Goal: Information Seeking & Learning: Learn about a topic

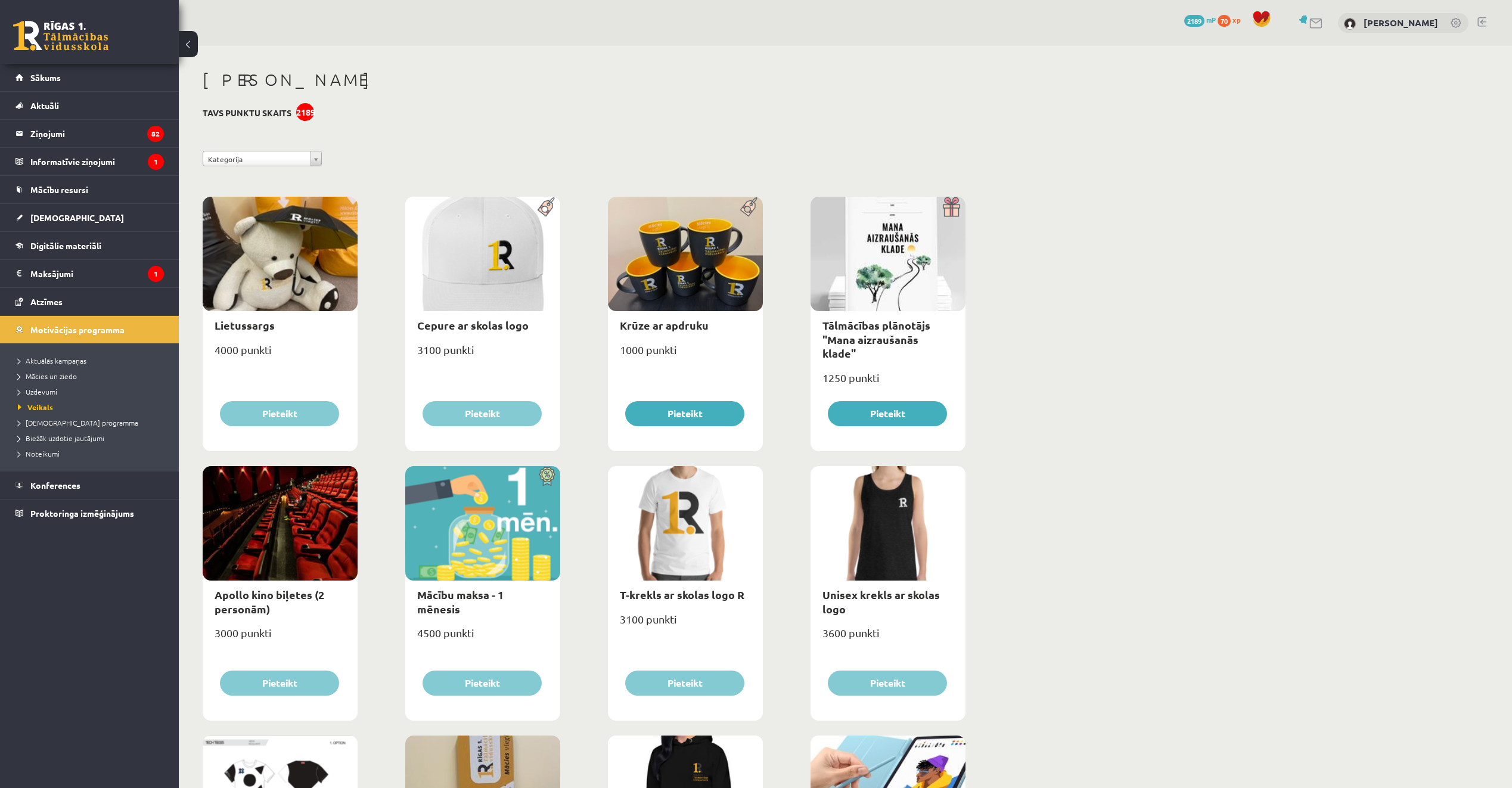
scroll to position [1044, 0]
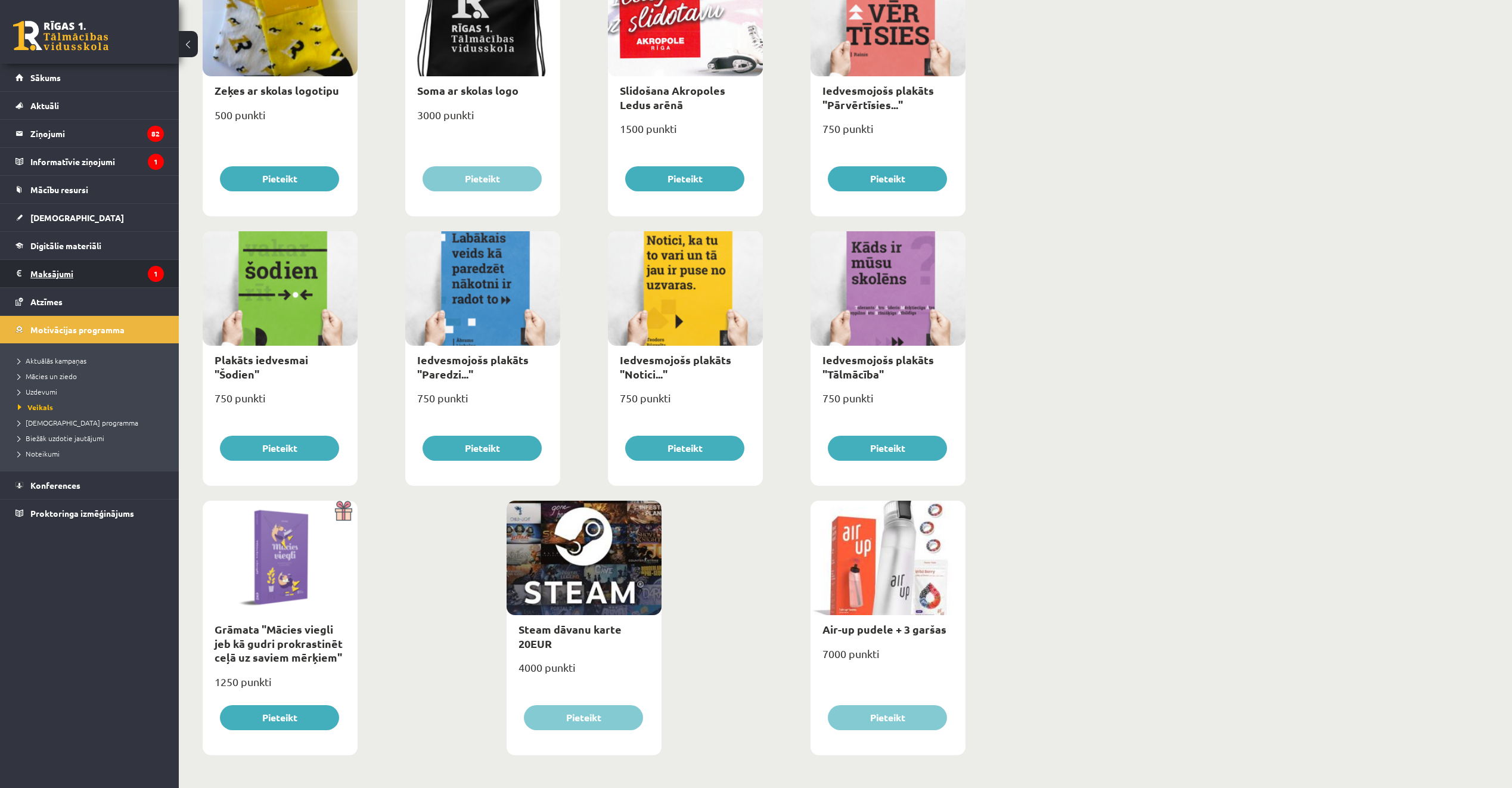
click at [109, 275] on legend "Maksājumi 1" at bounding box center [97, 273] width 134 height 27
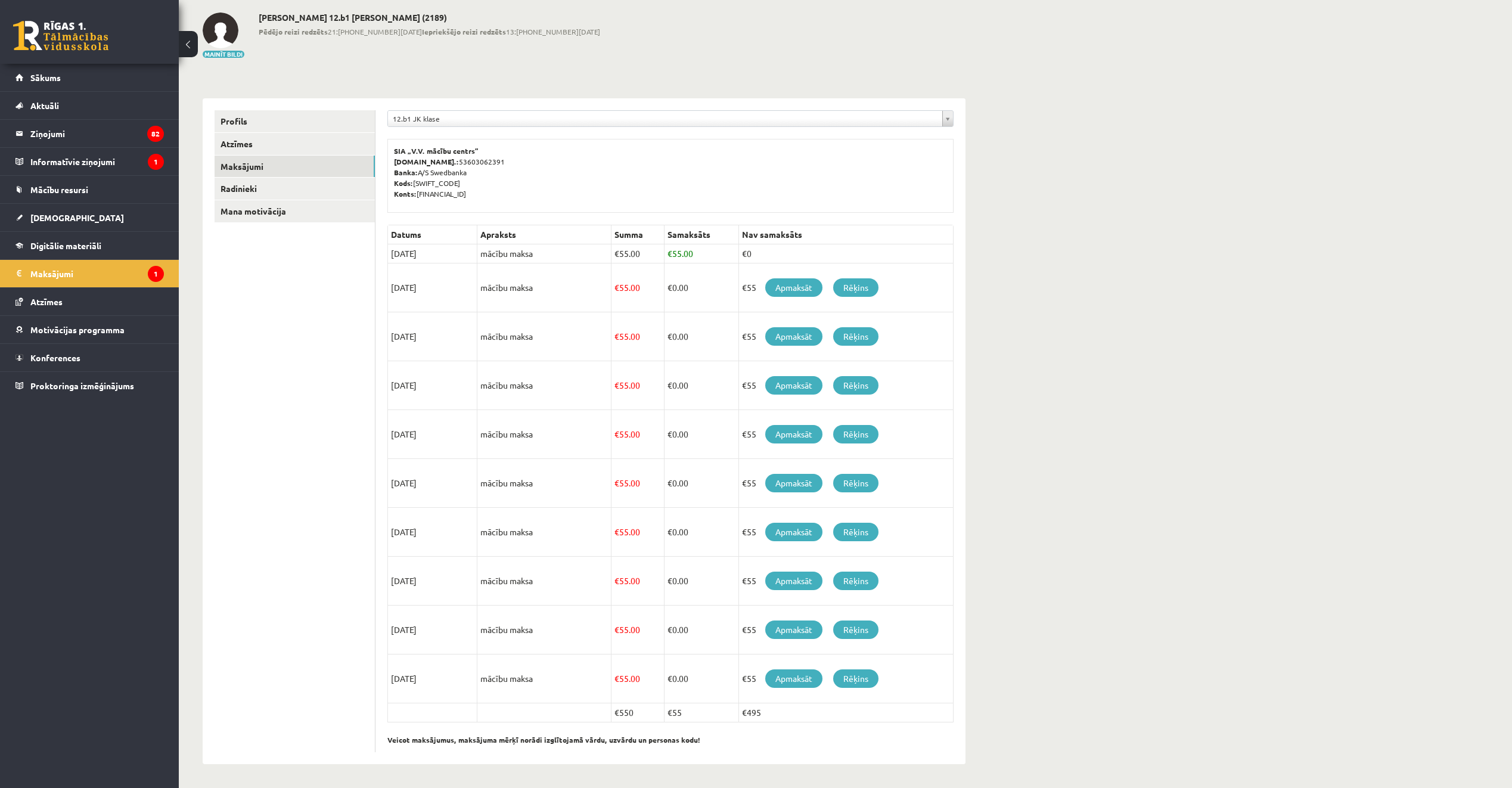
scroll to position [57, 0]
click at [850, 290] on link "Rēķins" at bounding box center [856, 287] width 46 height 18
click at [794, 294] on link "Apmaksāt" at bounding box center [794, 287] width 57 height 18
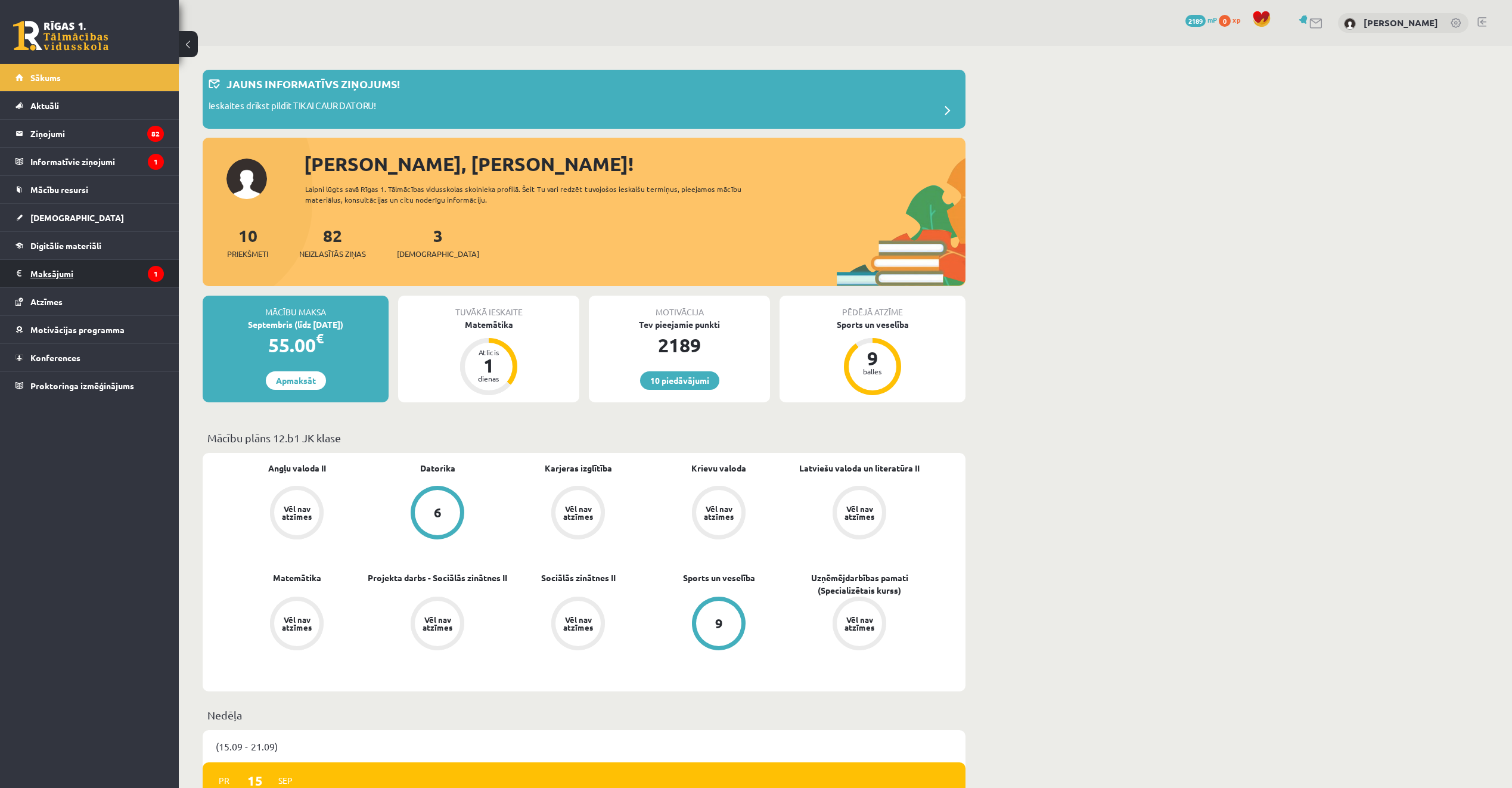
click at [95, 275] on legend "Maksājumi 1" at bounding box center [97, 273] width 134 height 27
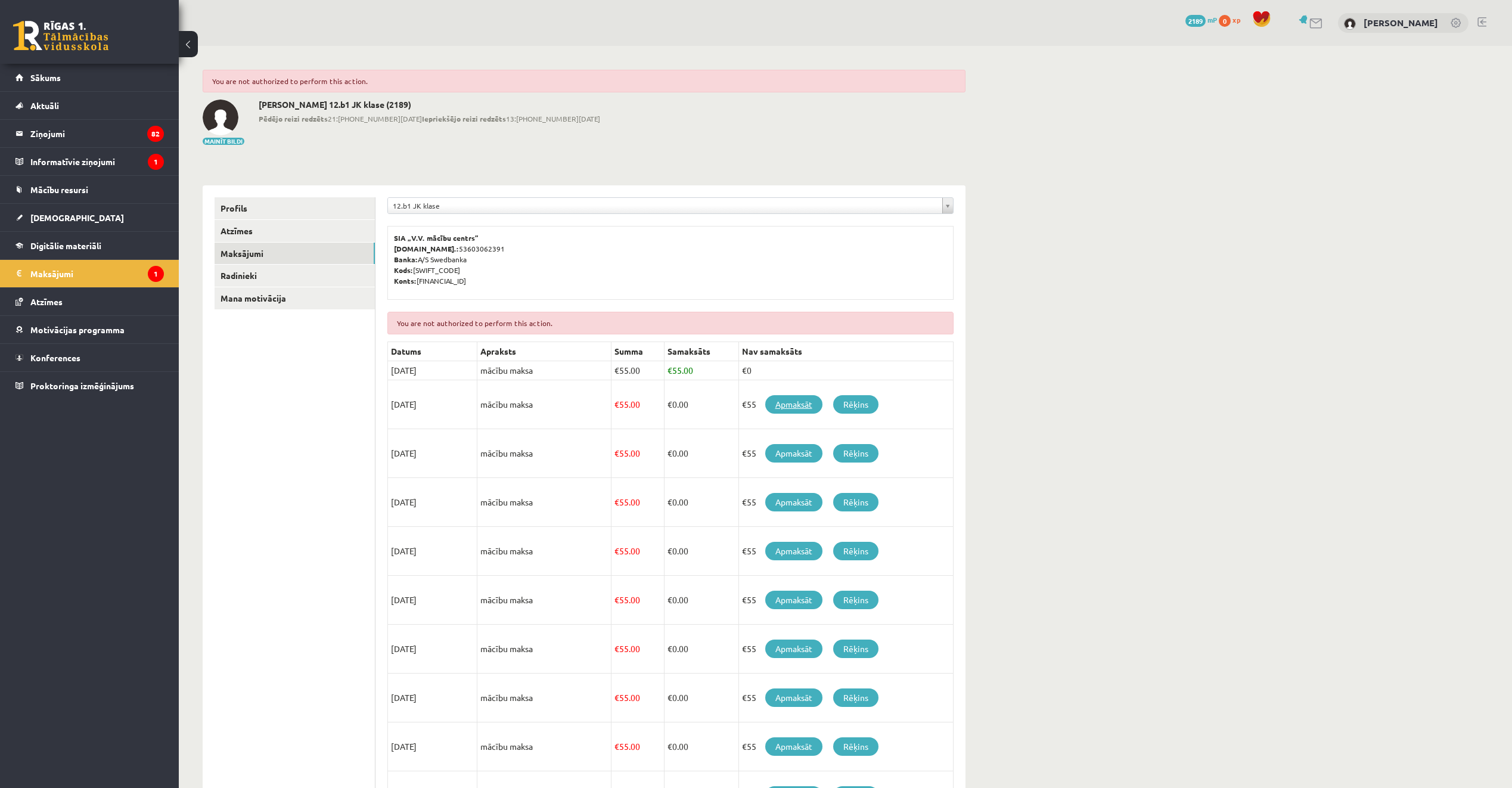
click at [792, 408] on link "Apmaksāt" at bounding box center [794, 404] width 57 height 18
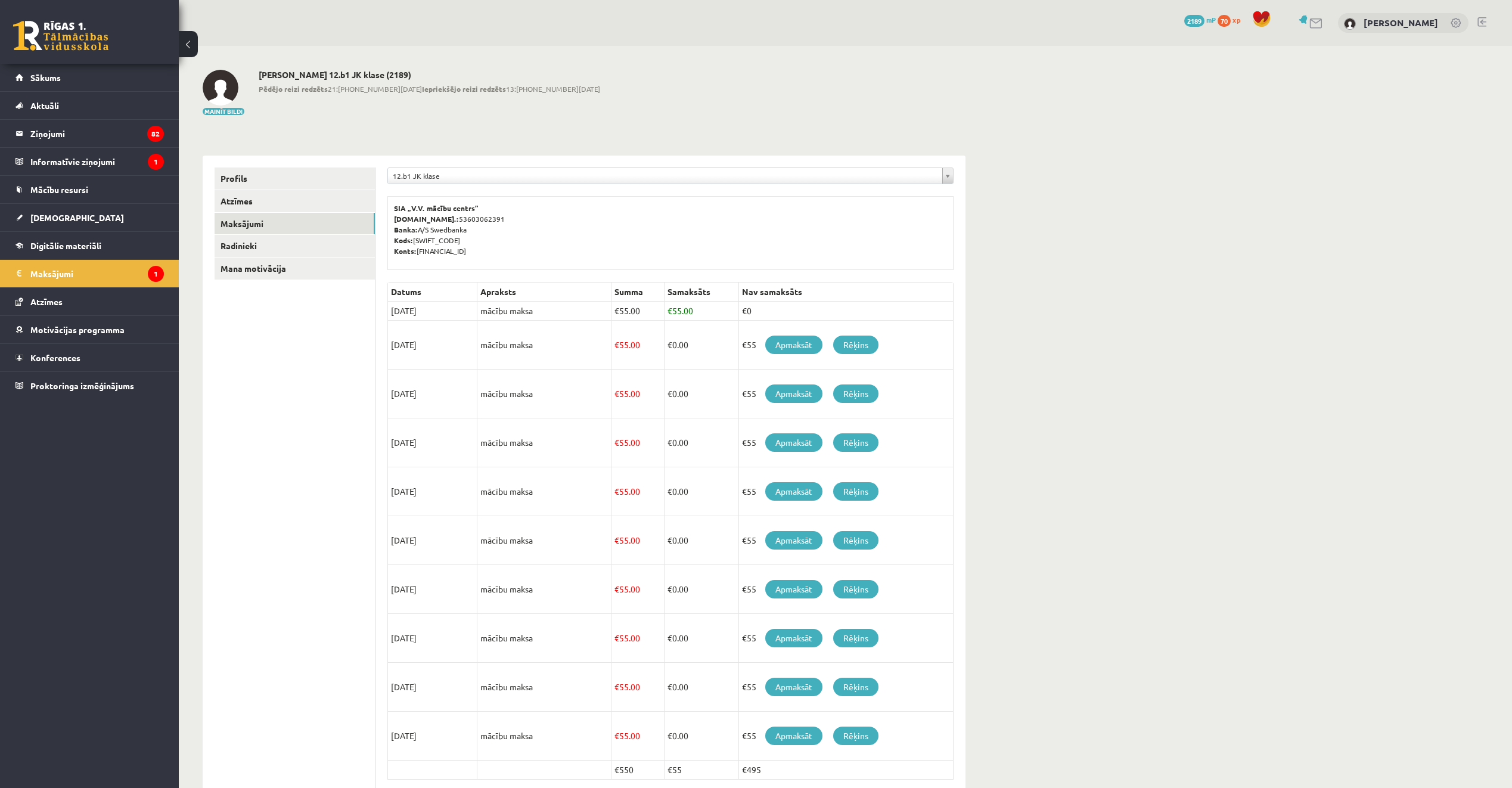
scroll to position [57, 0]
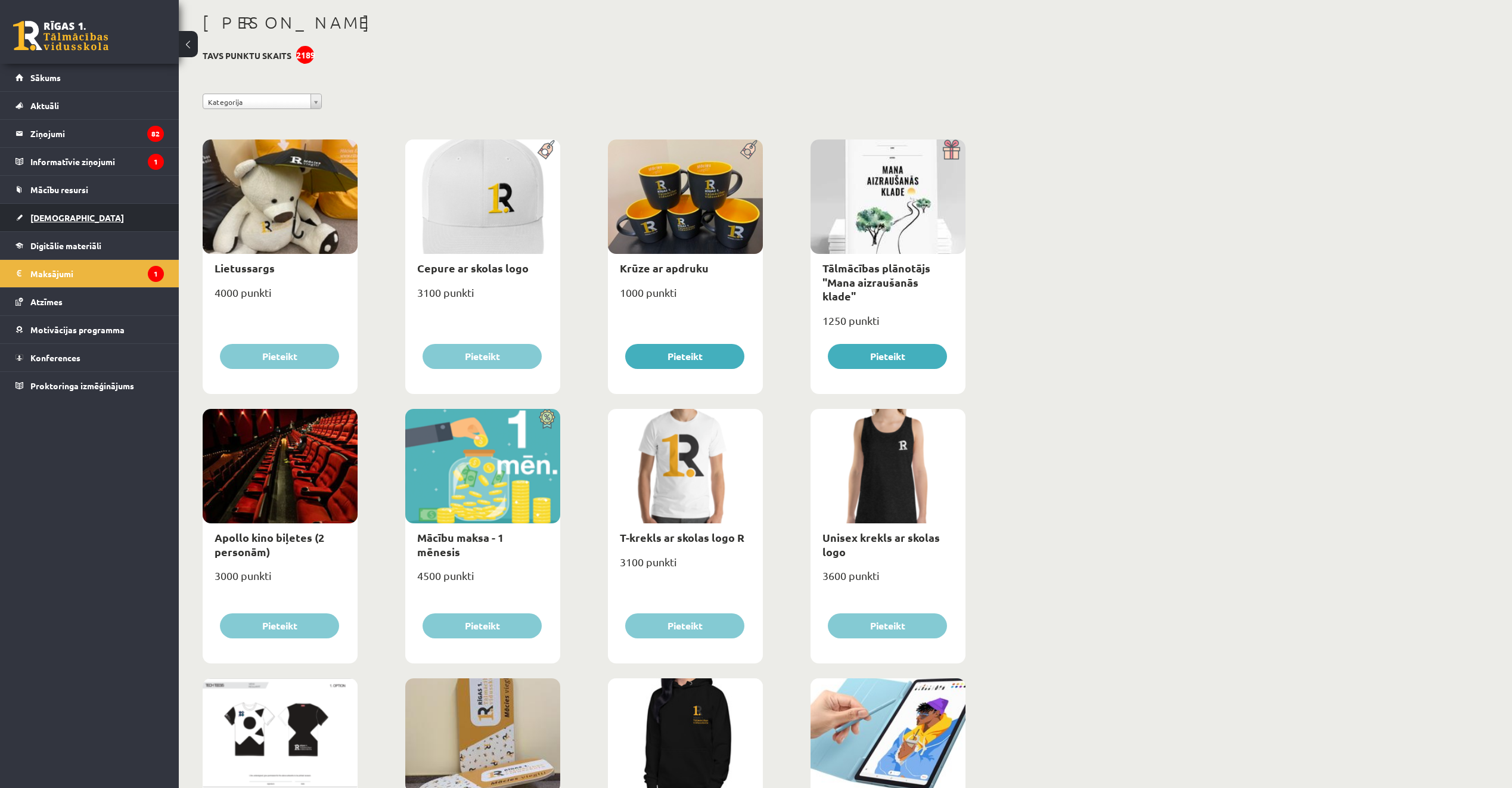
click at [68, 223] on link "[DEMOGRAPHIC_DATA]" at bounding box center [90, 217] width 148 height 27
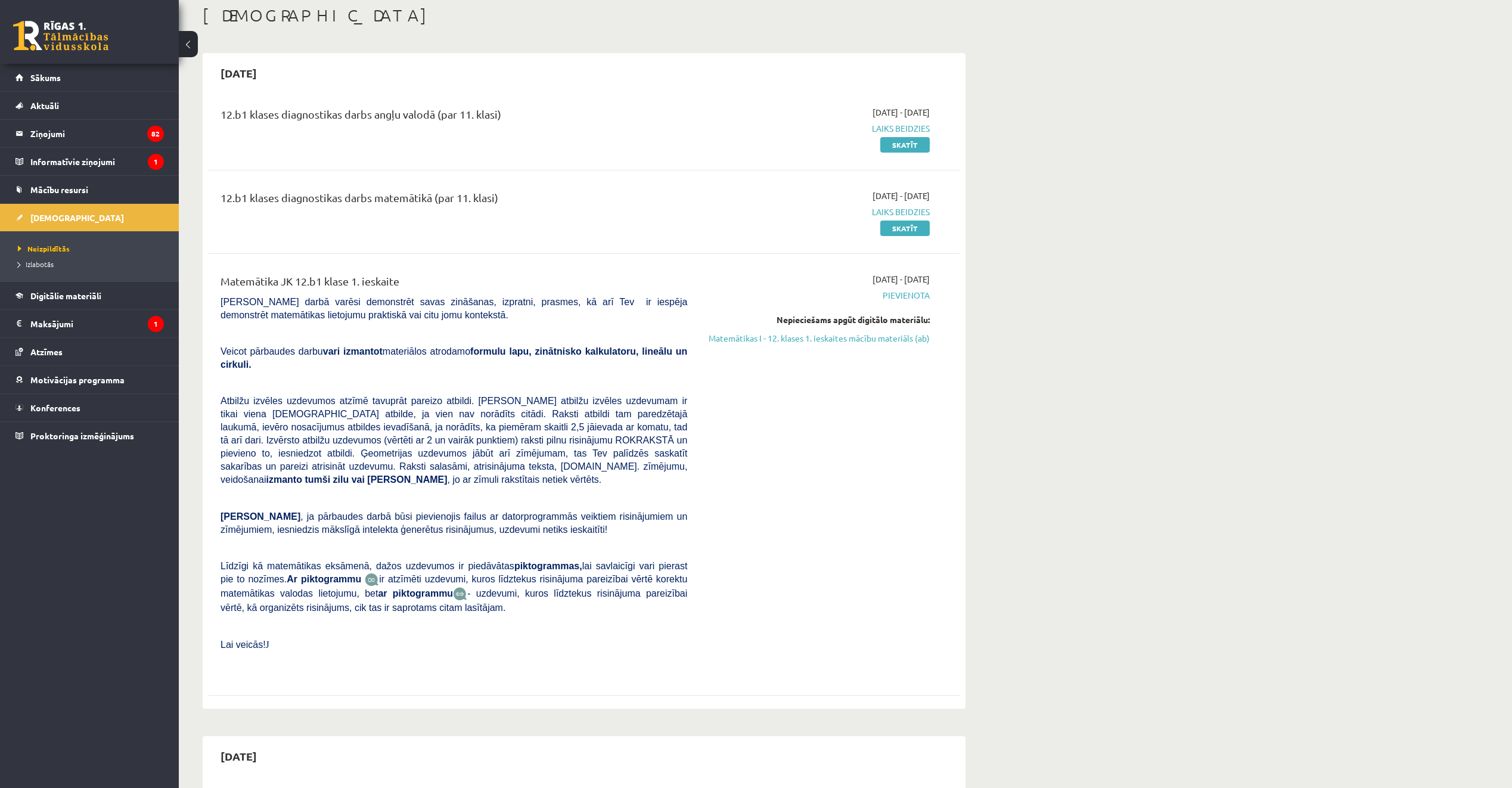
scroll to position [57, 0]
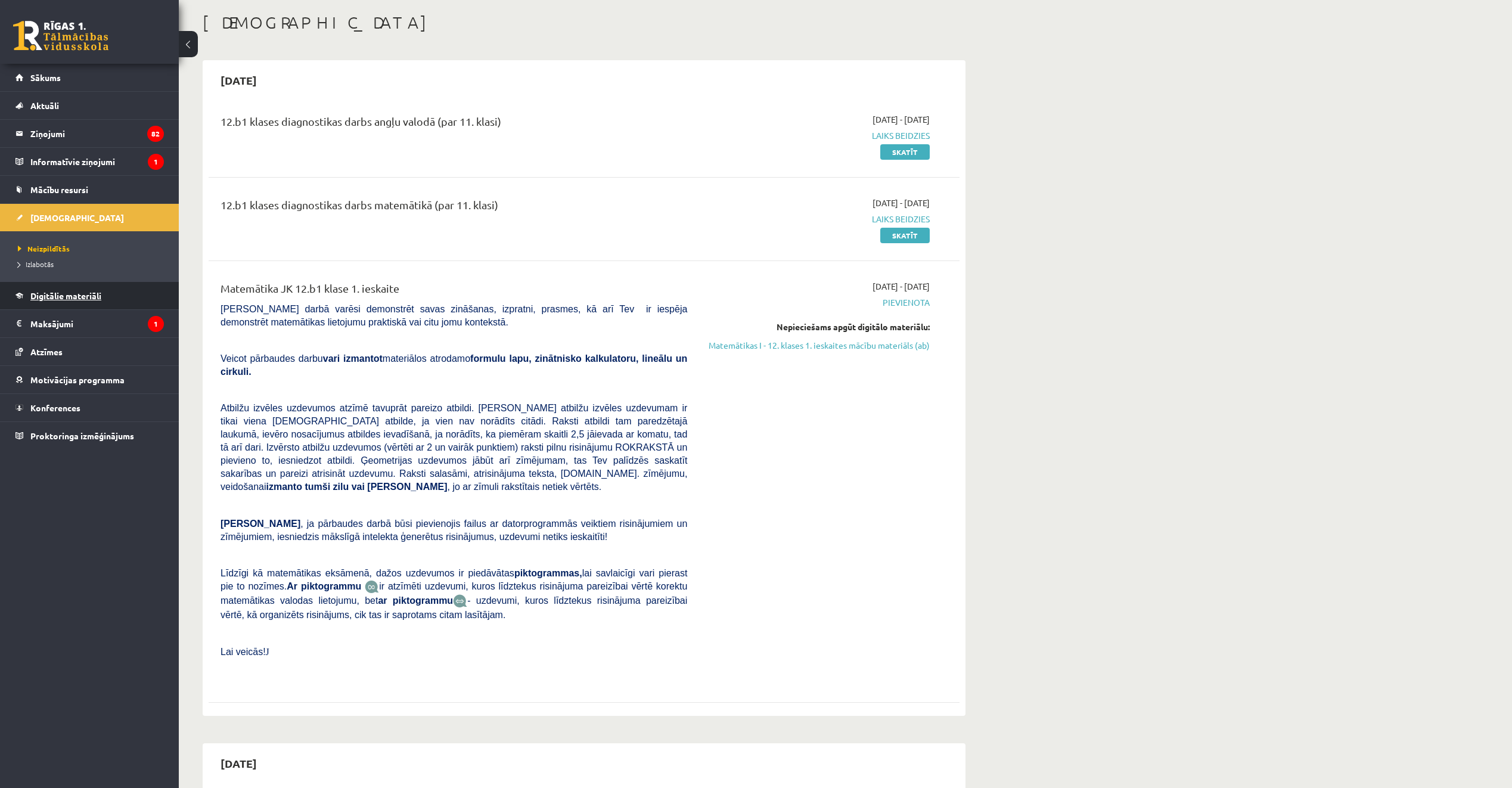
click at [97, 295] on span "Digitālie materiāli" at bounding box center [65, 295] width 71 height 11
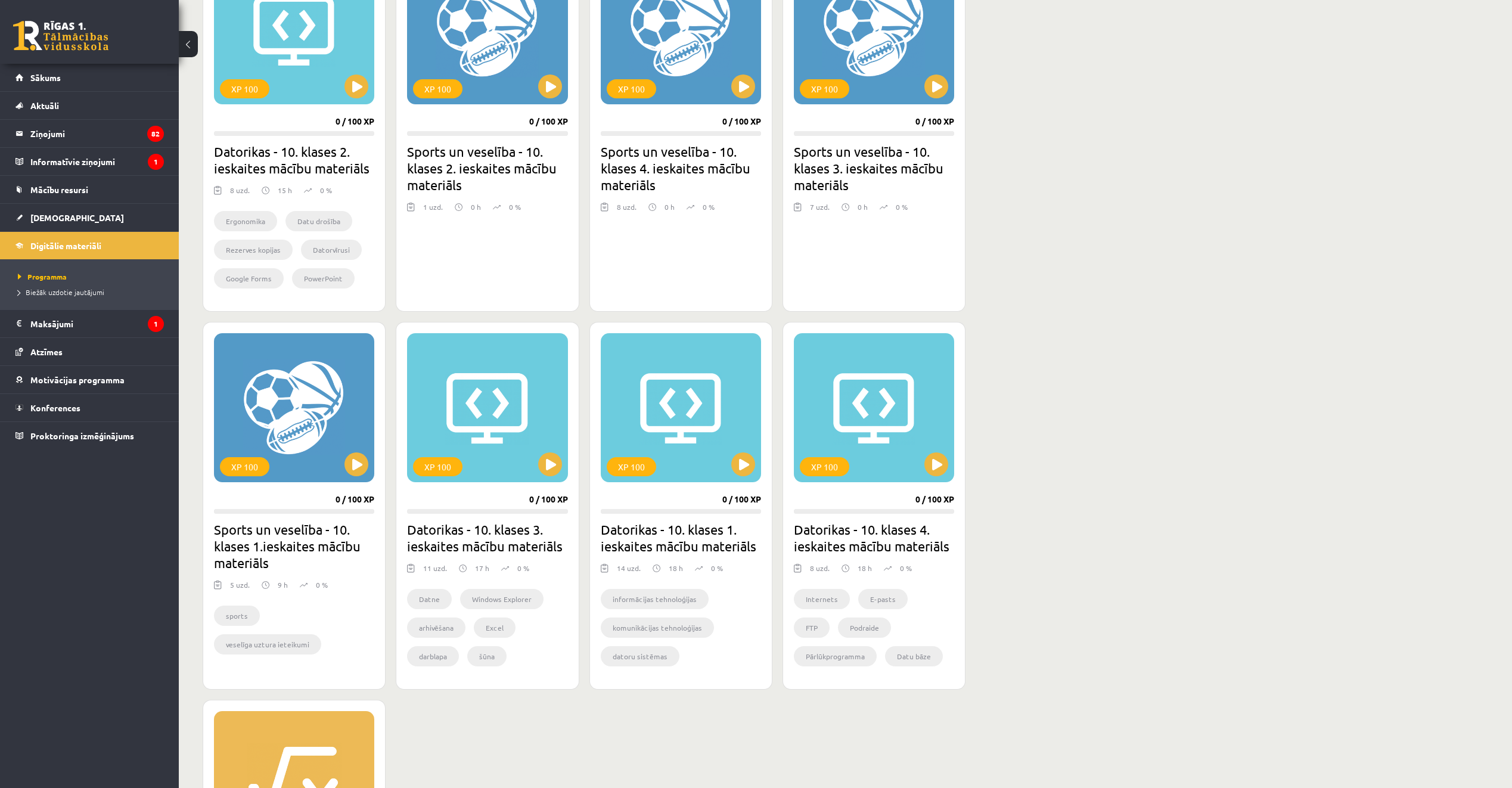
scroll to position [594, 0]
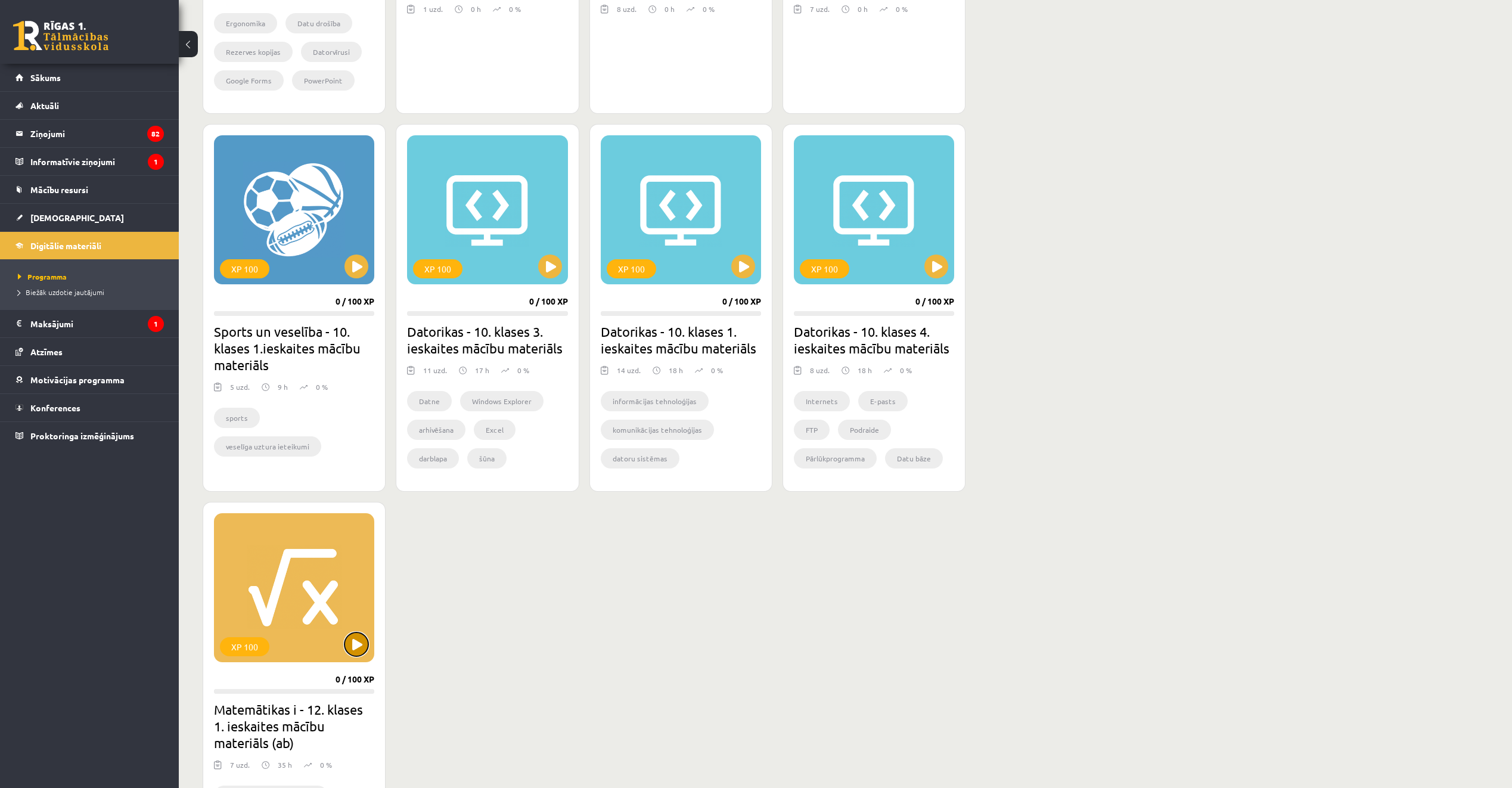
click at [357, 643] on button at bounding box center [356, 645] width 23 height 24
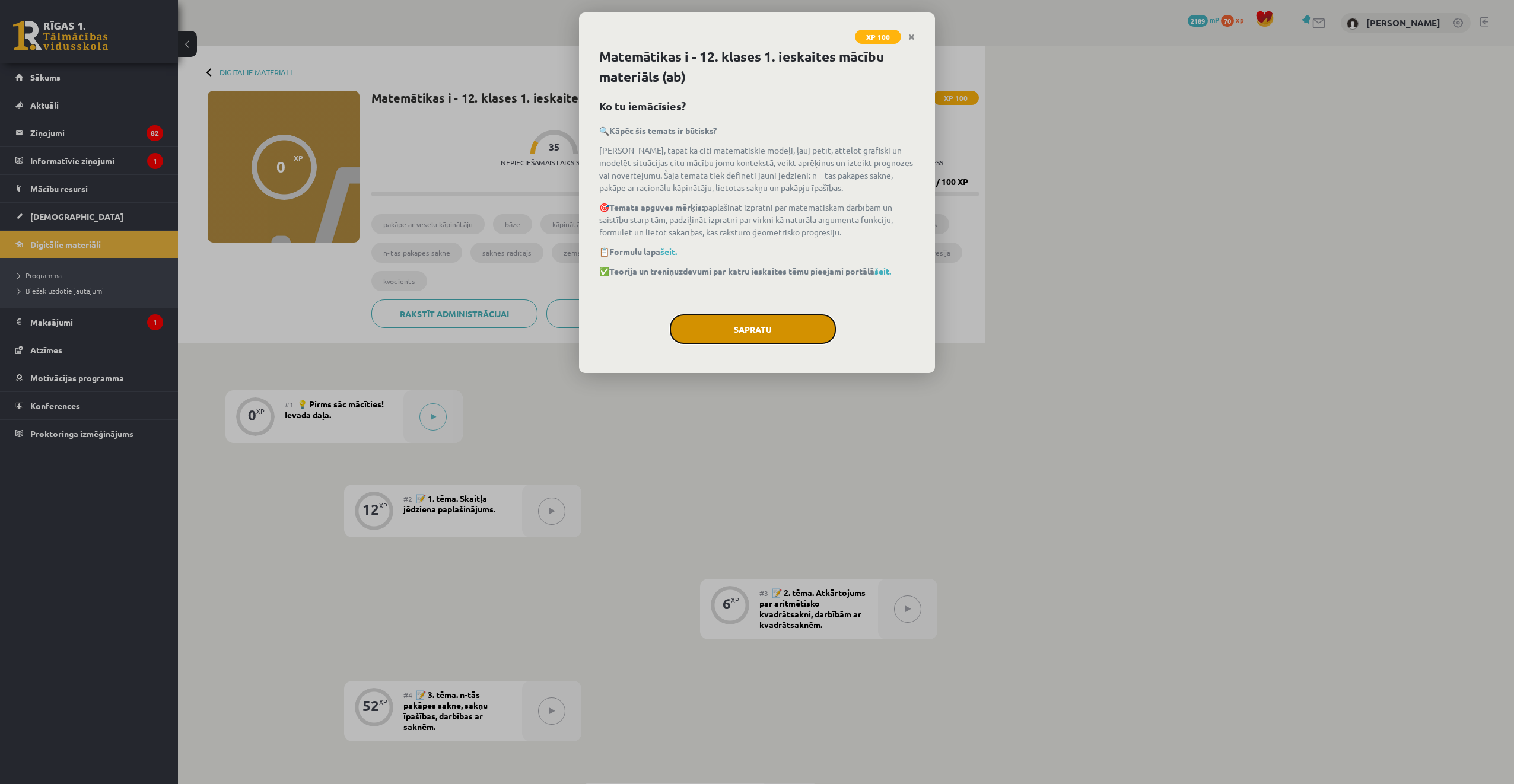
click at [723, 328] on button "Sapratu" at bounding box center [753, 329] width 166 height 30
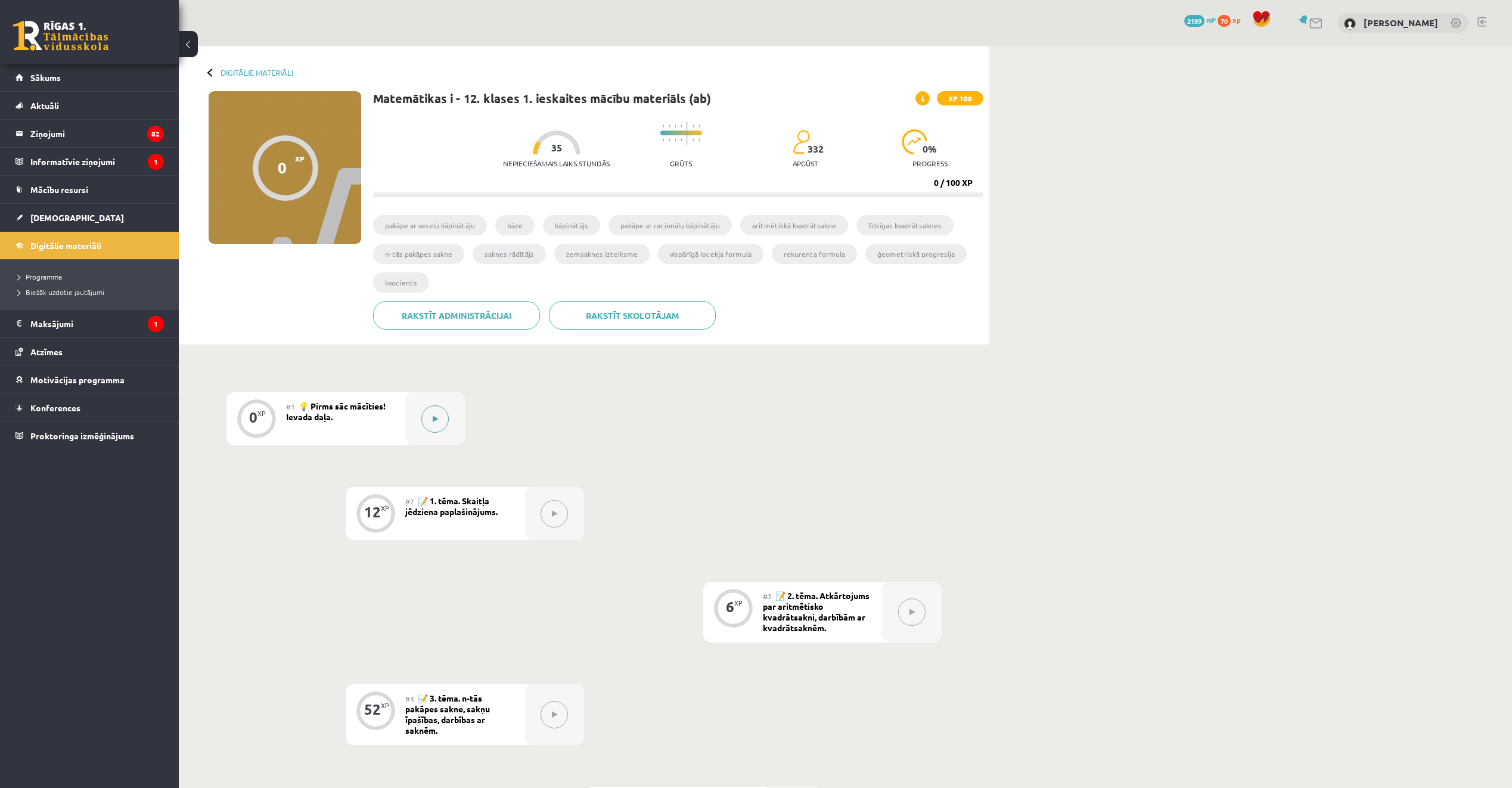
click at [439, 427] on button at bounding box center [435, 419] width 27 height 27
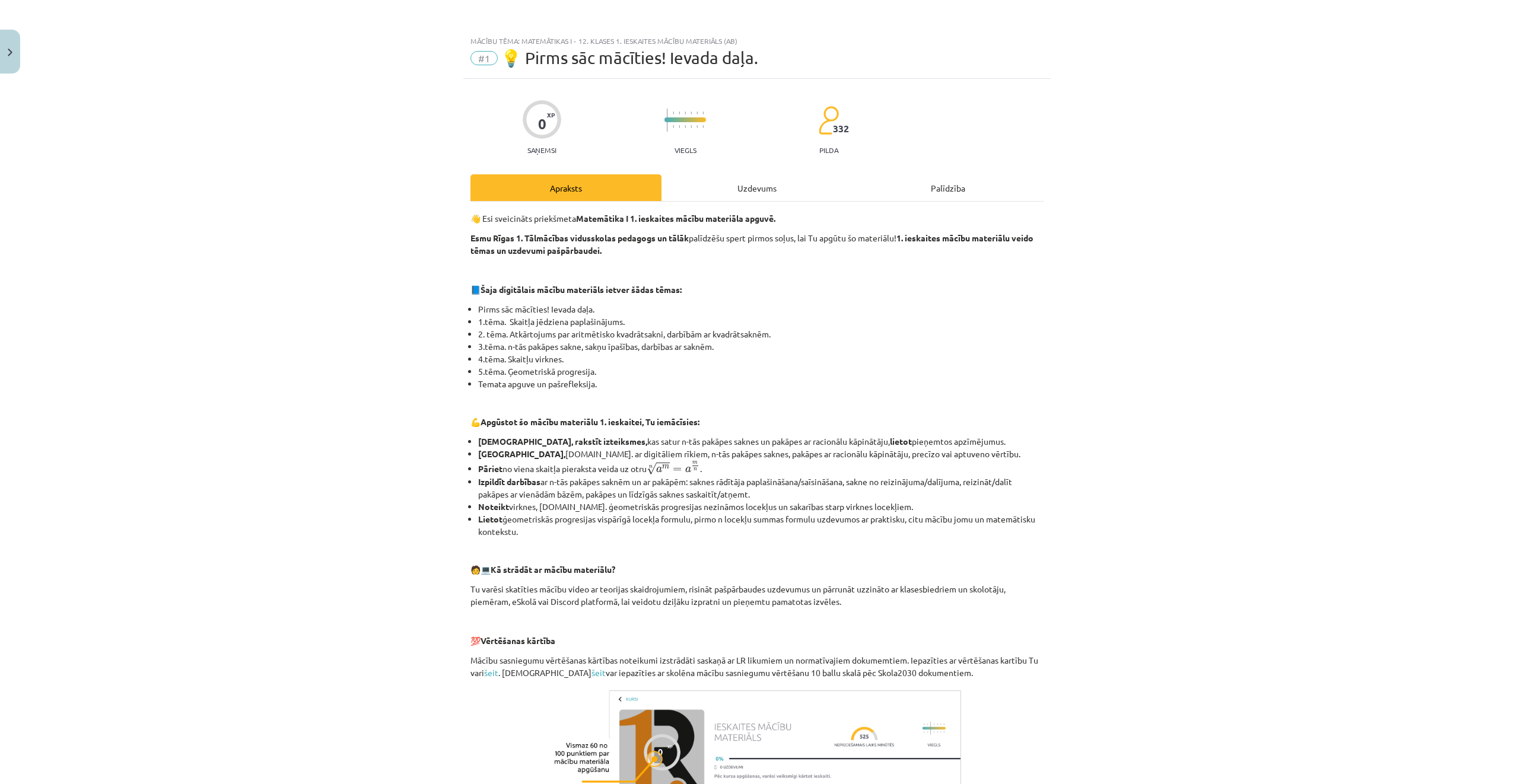
click at [775, 200] on div "Uzdevums" at bounding box center [756, 188] width 191 height 27
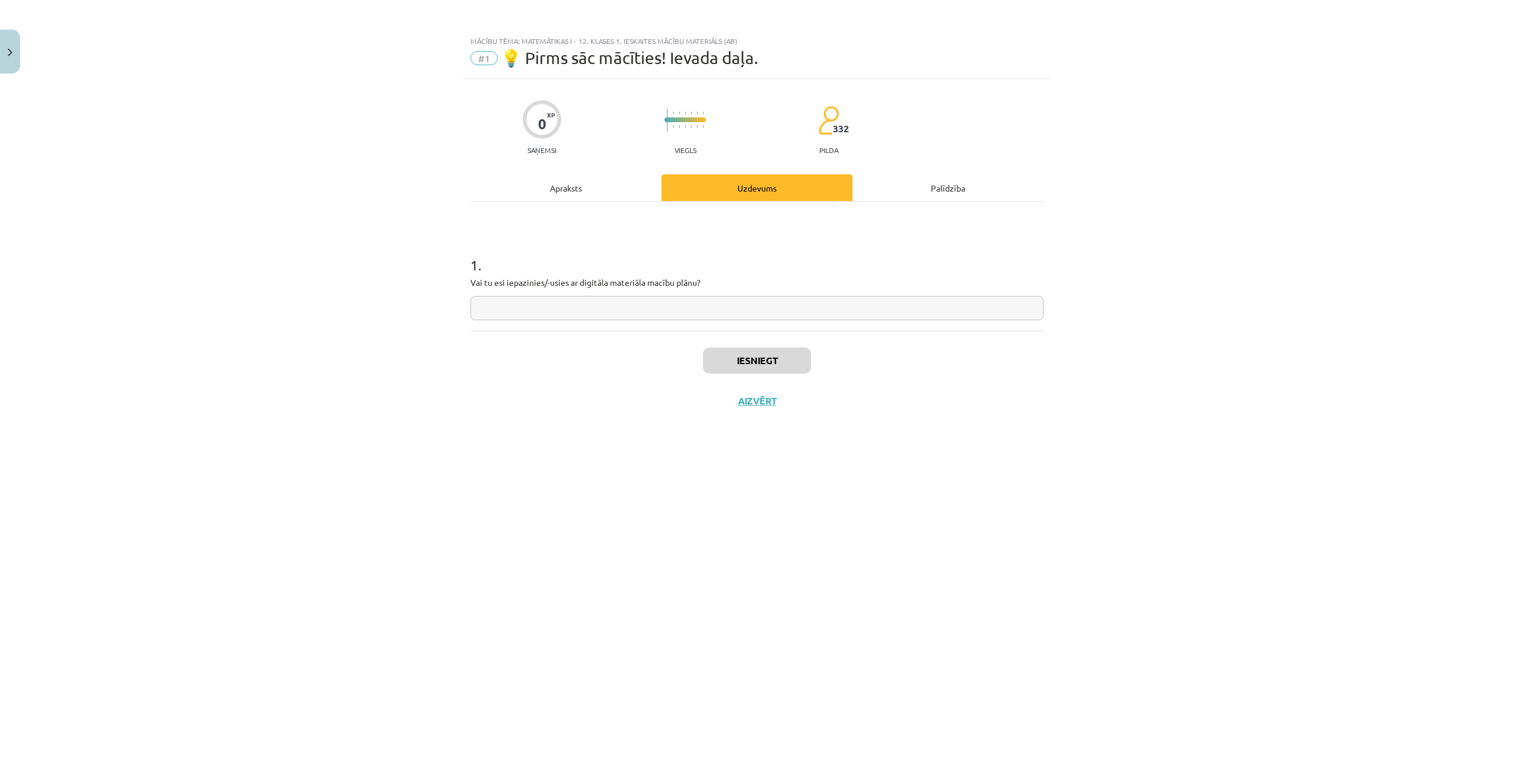
click at [605, 180] on div "Apraksts" at bounding box center [566, 188] width 191 height 27
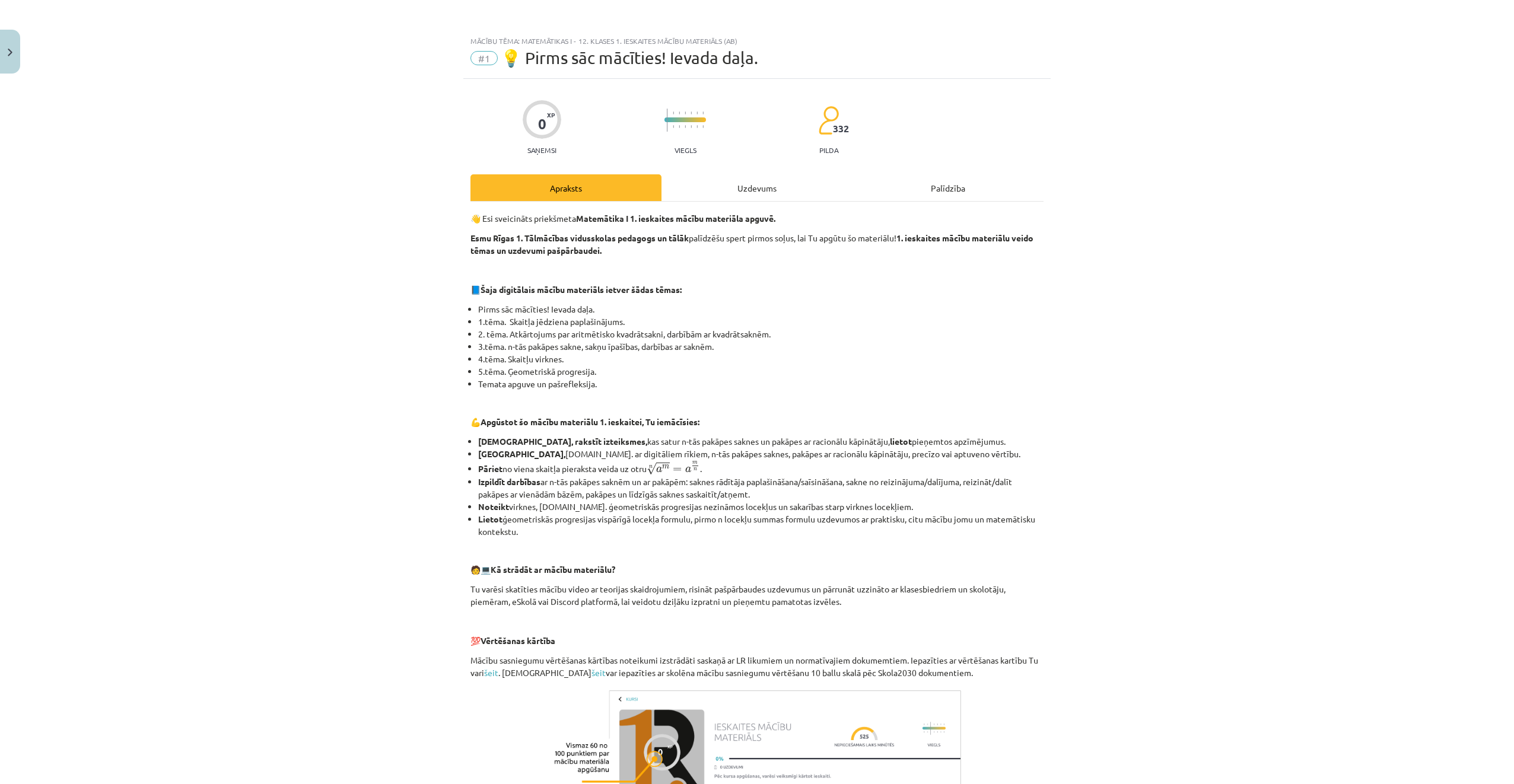
drag, startPoint x: 718, startPoint y: 191, endPoint x: 718, endPoint y: 197, distance: 6.0
click at [719, 191] on div "Uzdevums" at bounding box center [756, 188] width 191 height 27
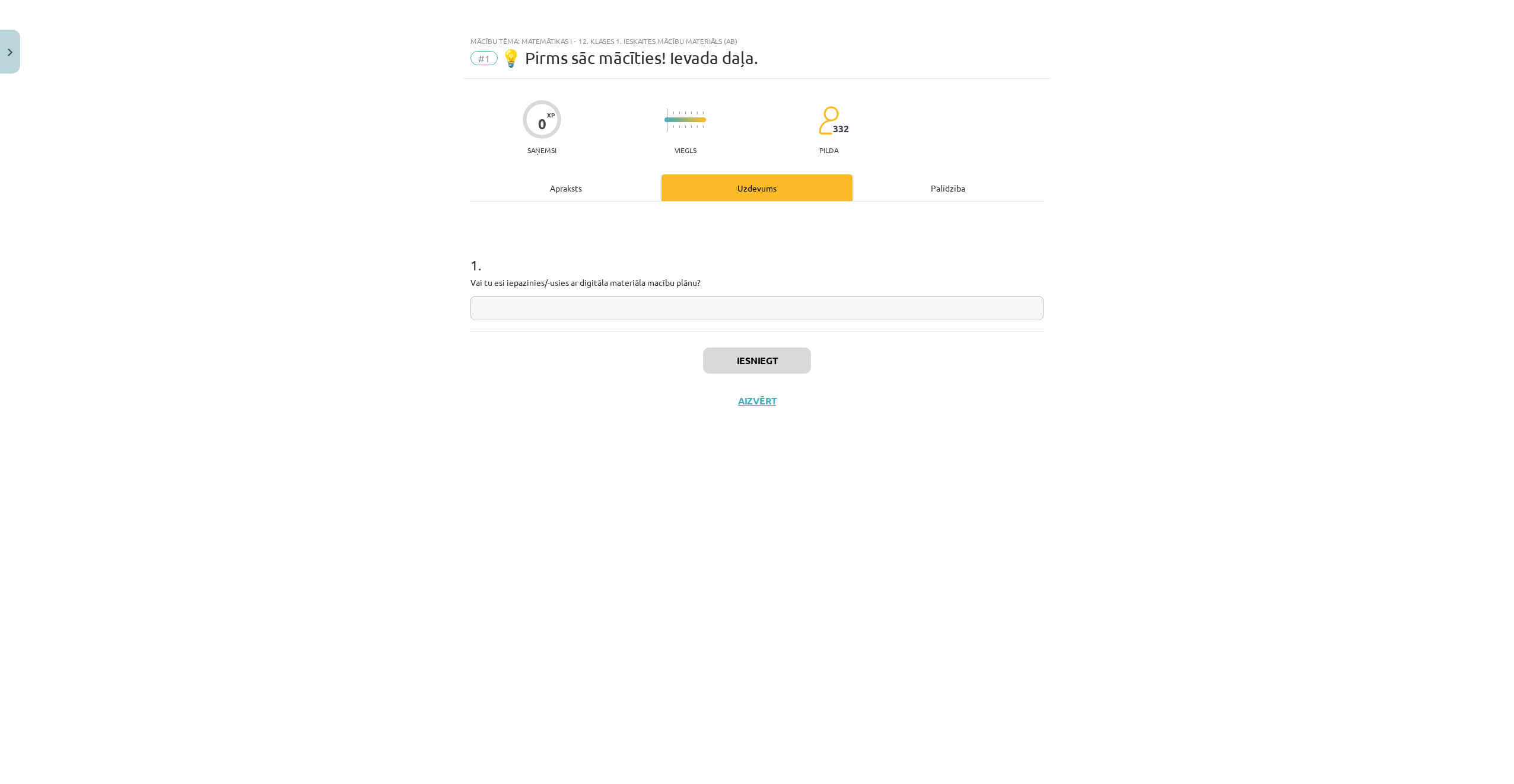
click at [585, 189] on div "Apraksts" at bounding box center [566, 188] width 191 height 27
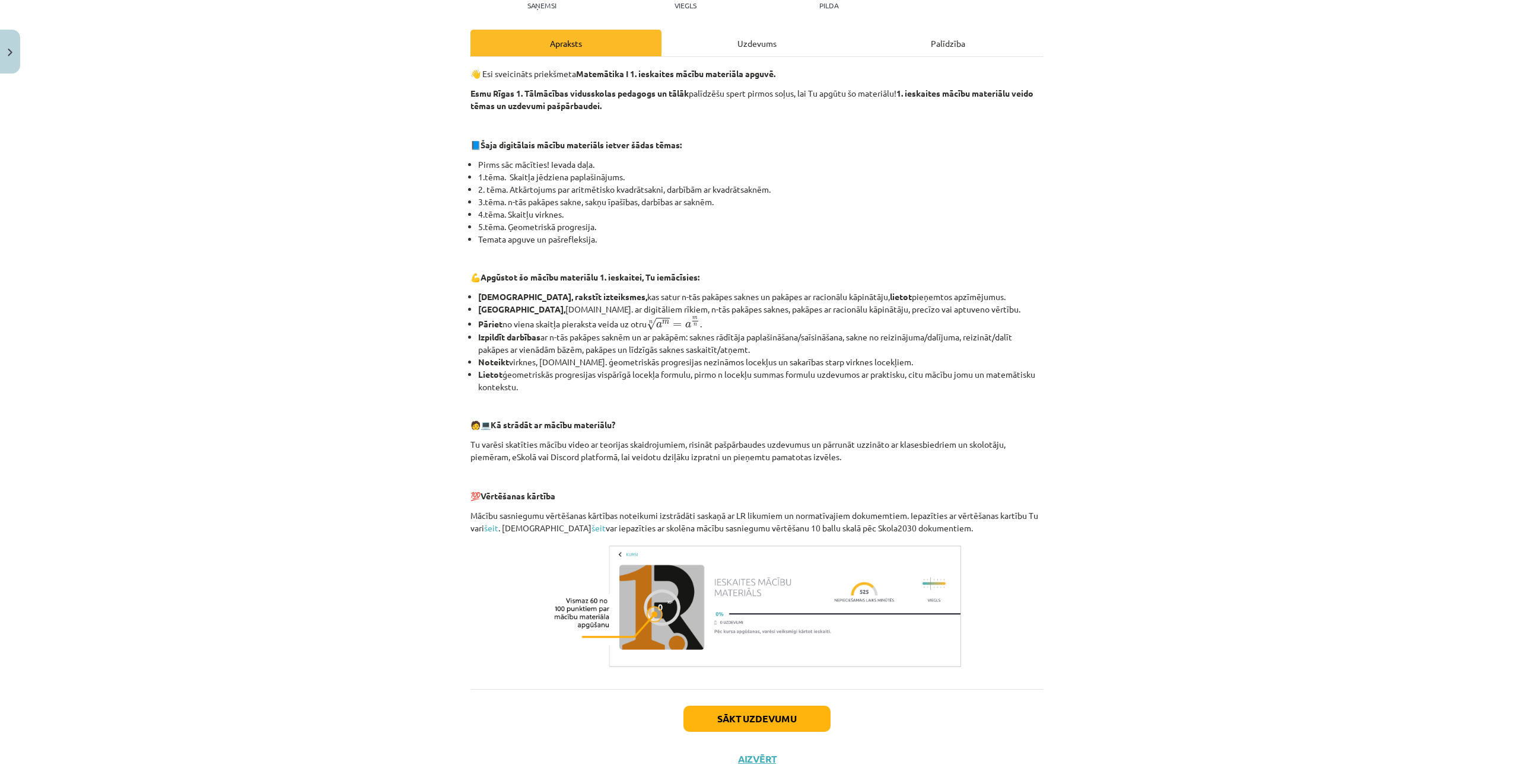
scroll to position [170, 0]
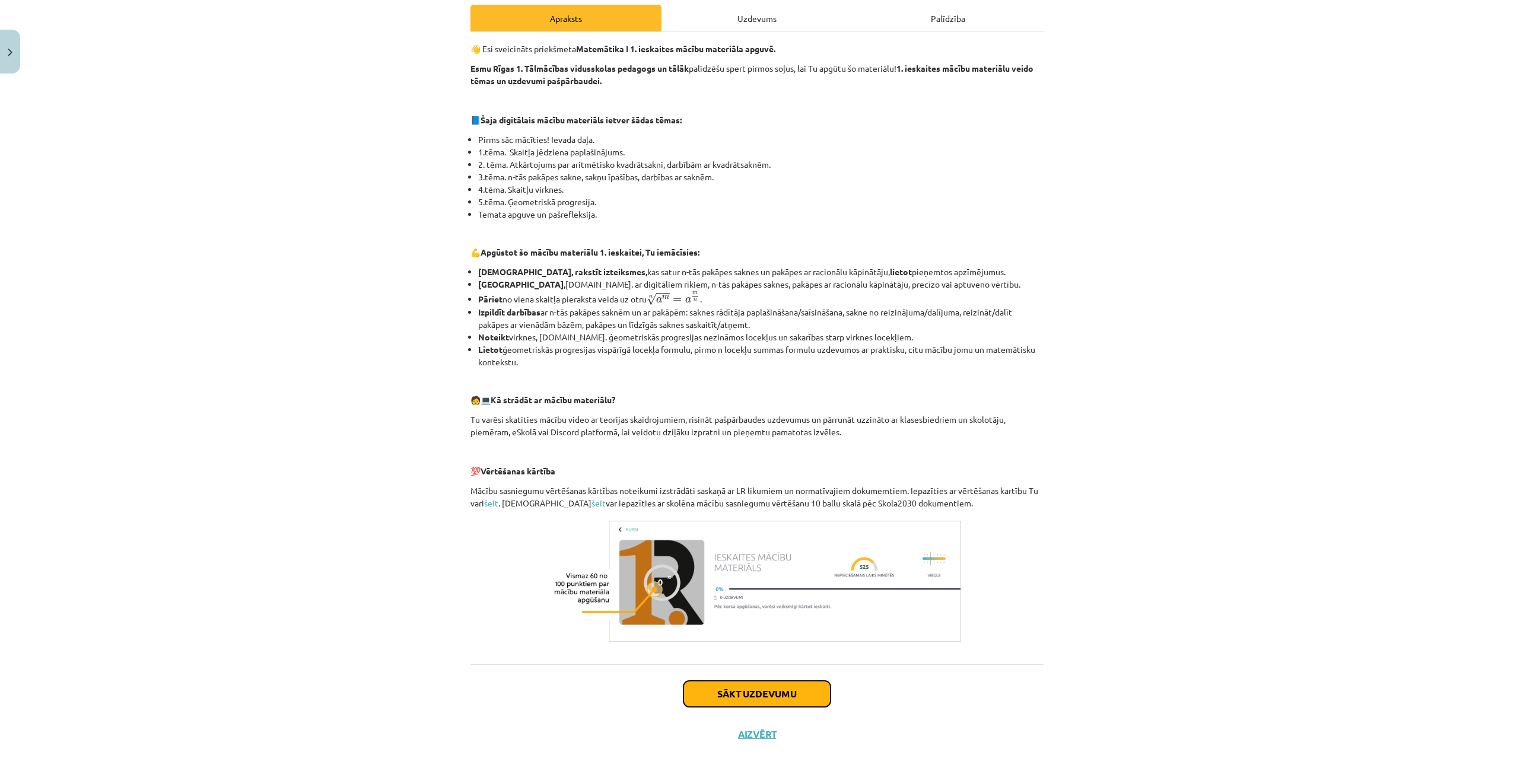
click at [745, 696] on button "Sākt uzdevumu" at bounding box center [756, 694] width 147 height 26
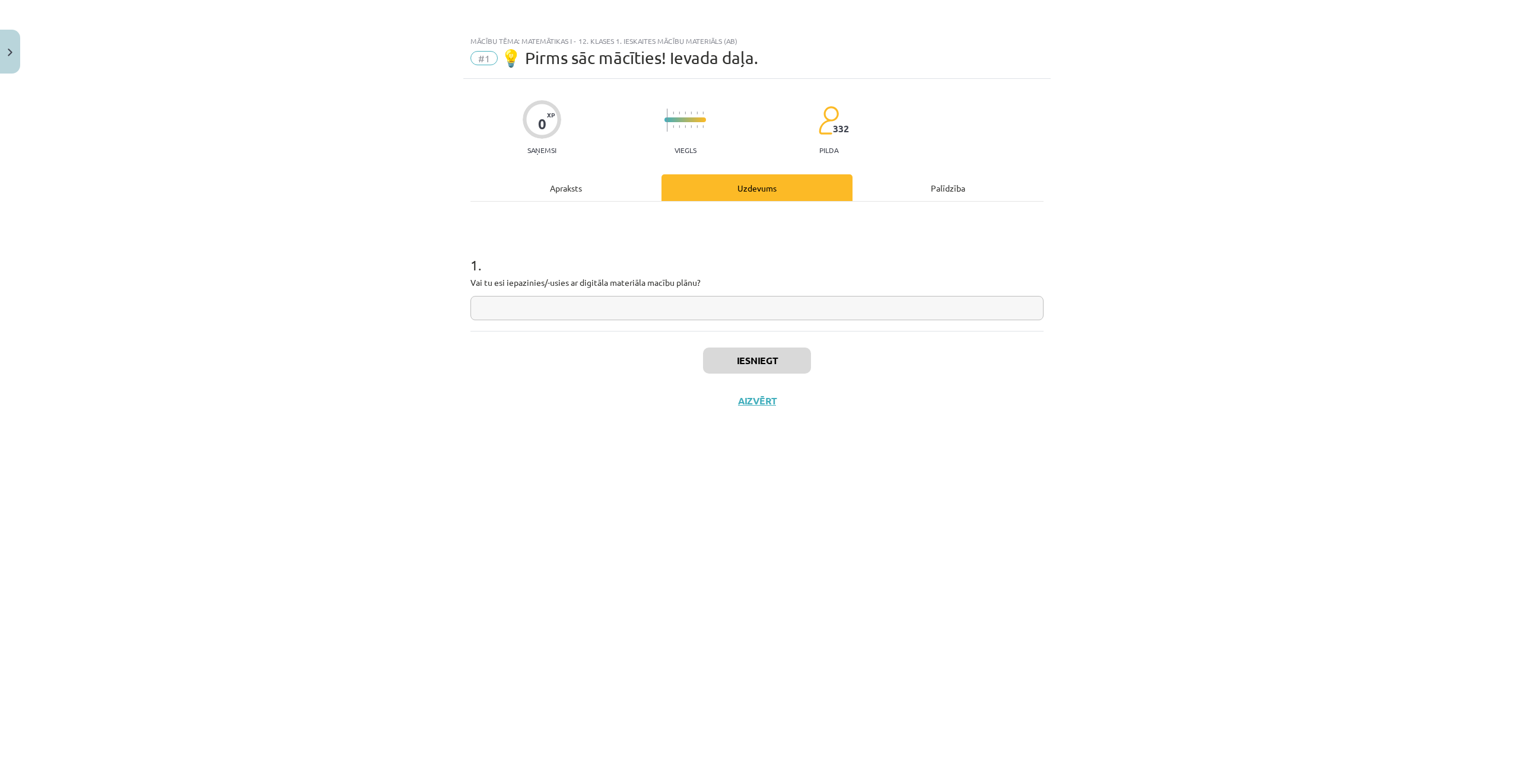
click at [652, 309] on input "text" at bounding box center [757, 308] width 573 height 24
click at [587, 190] on div "Apraksts" at bounding box center [566, 188] width 191 height 27
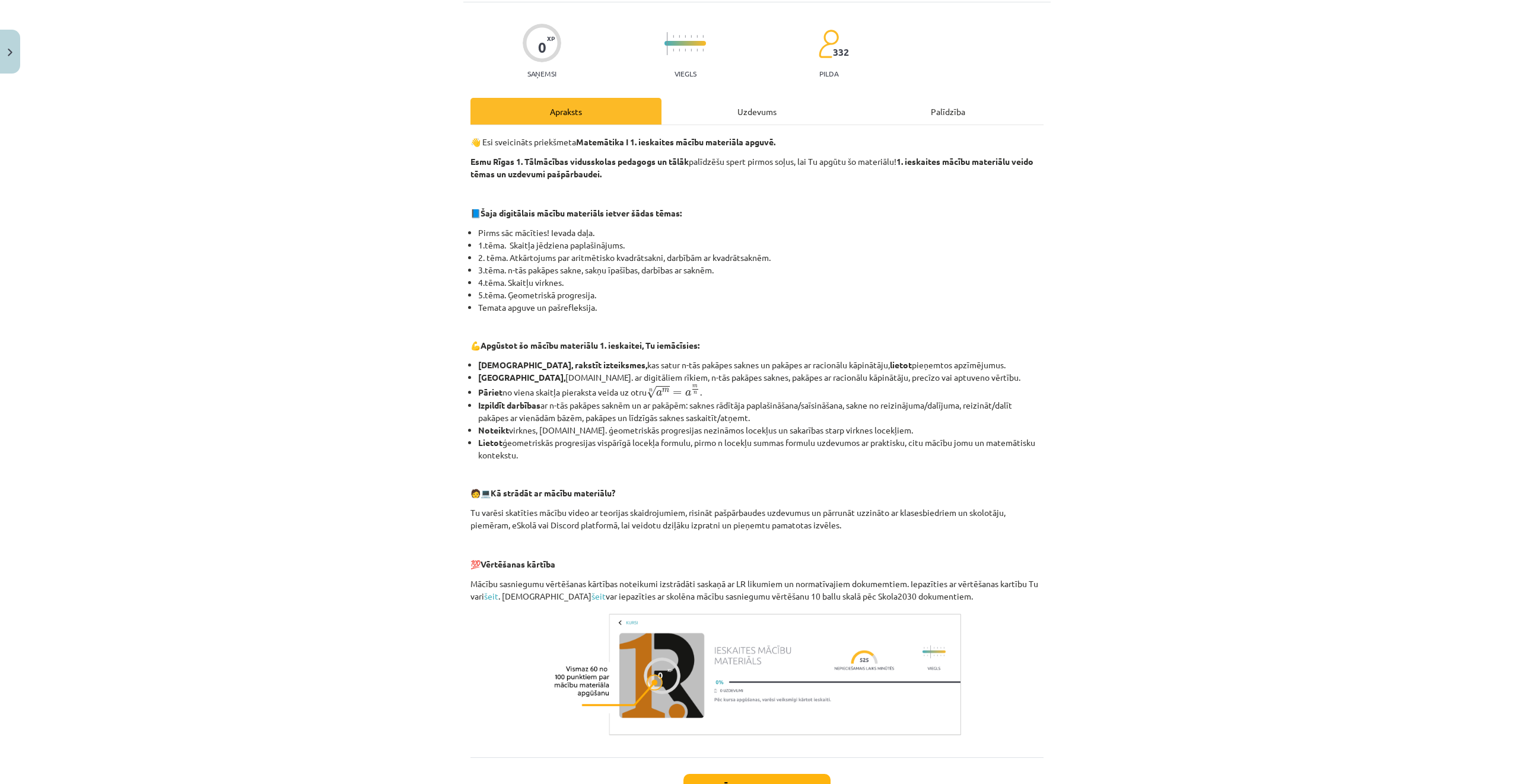
scroll to position [170, 0]
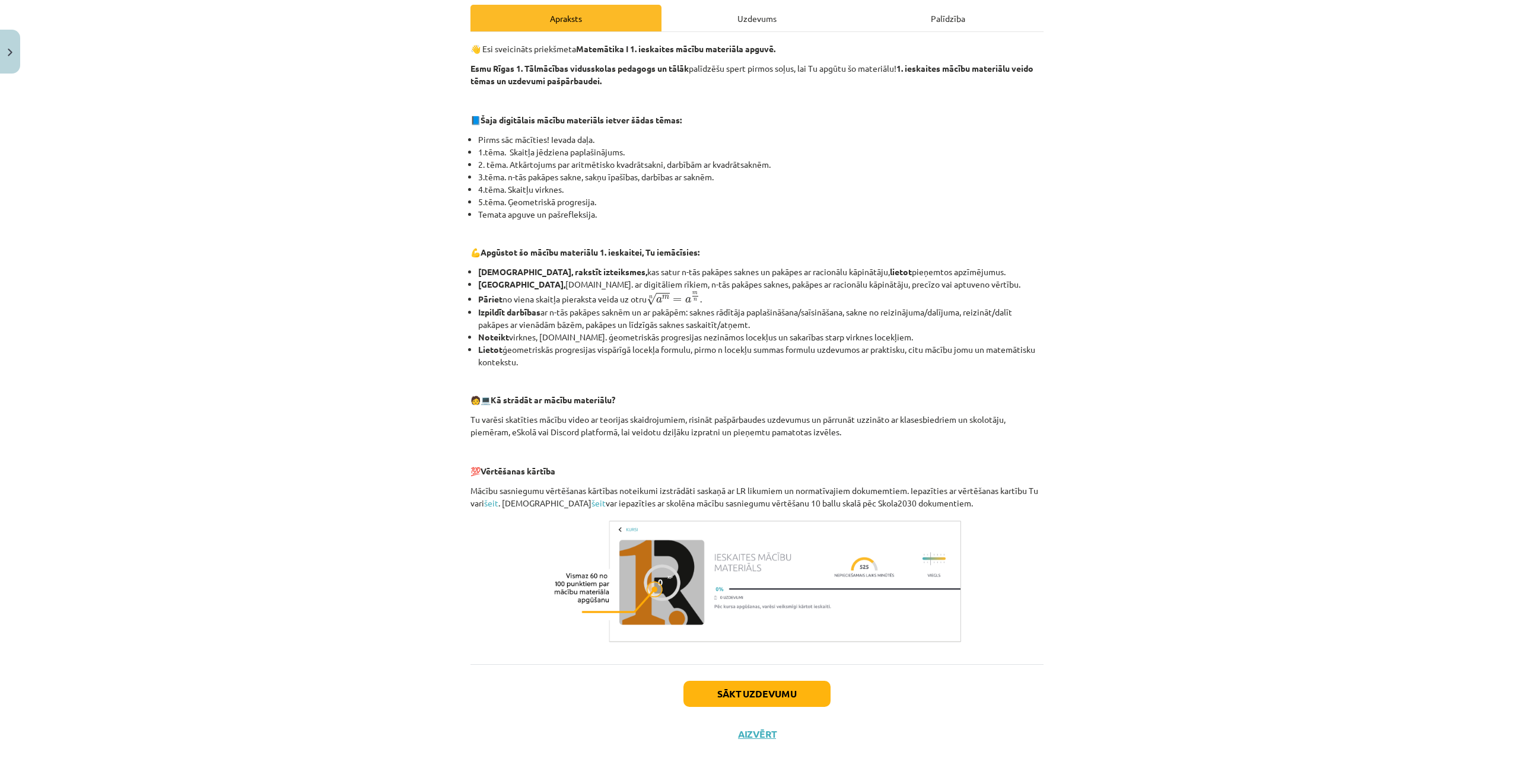
click at [755, 20] on div "Uzdevums" at bounding box center [756, 18] width 191 height 27
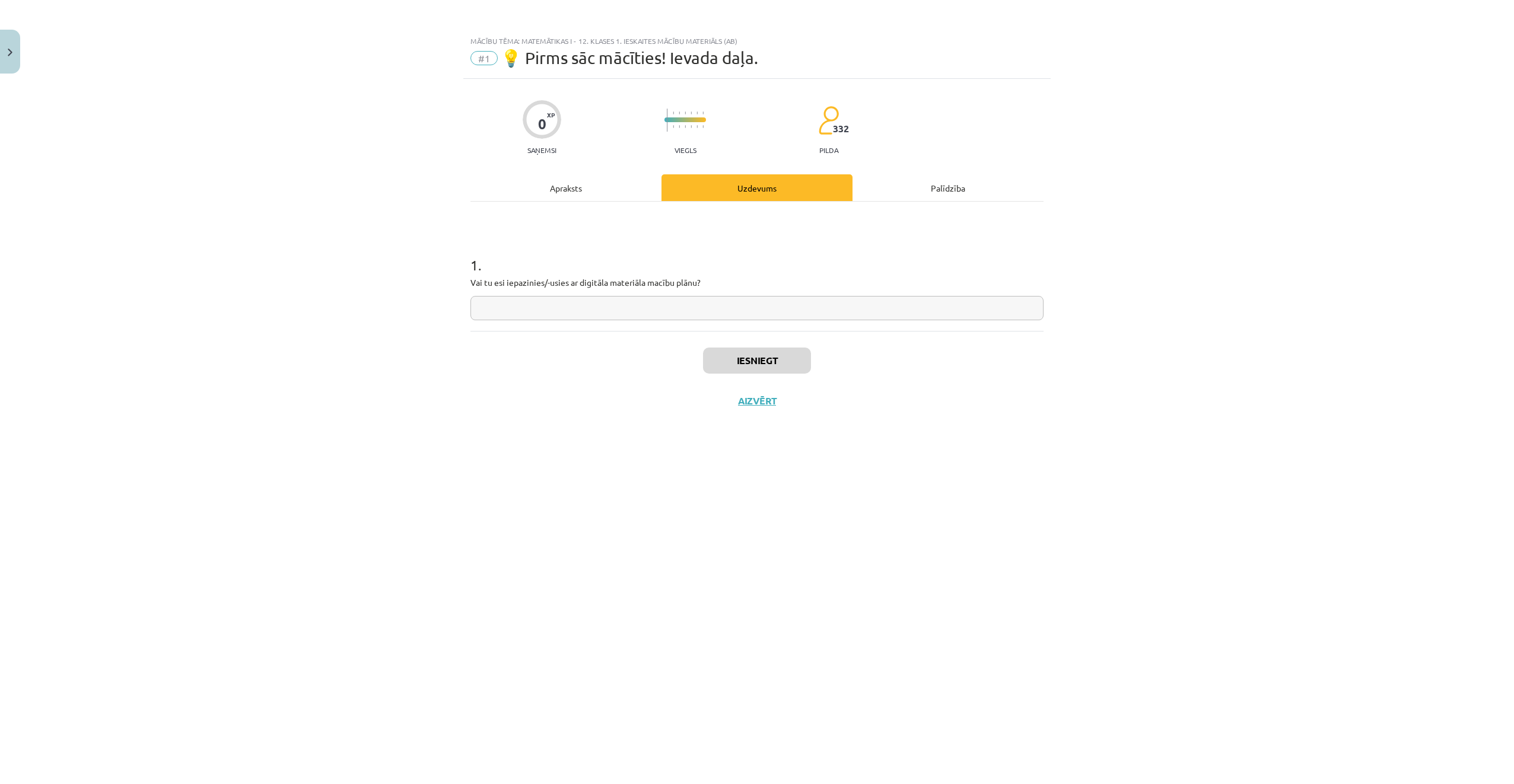
scroll to position [0, 0]
click at [691, 309] on input "text" at bounding box center [757, 308] width 573 height 24
type input "*"
type input "***"
click at [743, 362] on button "Iesniegt" at bounding box center [757, 361] width 108 height 26
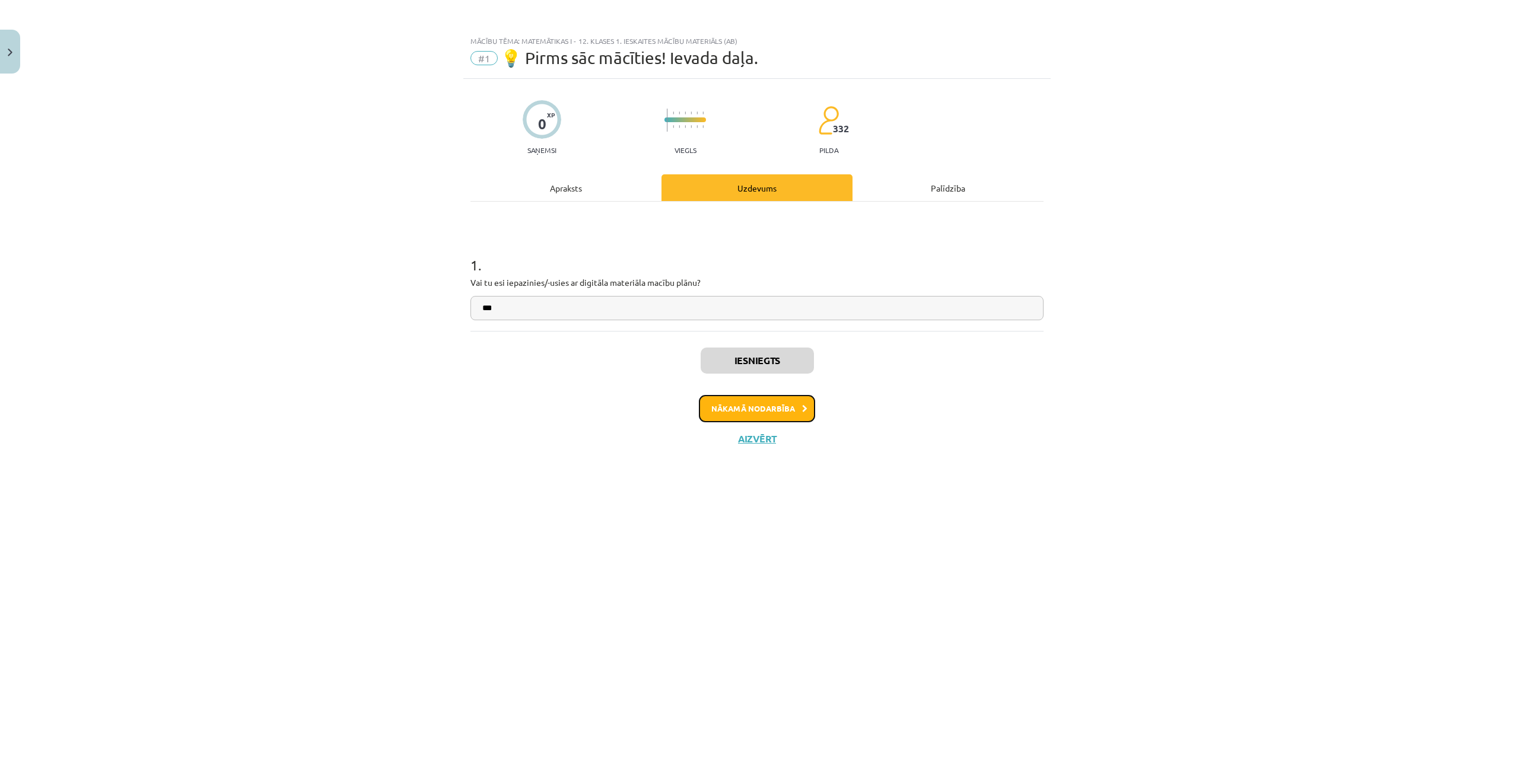
click at [781, 403] on button "Nākamā nodarbība" at bounding box center [757, 408] width 116 height 27
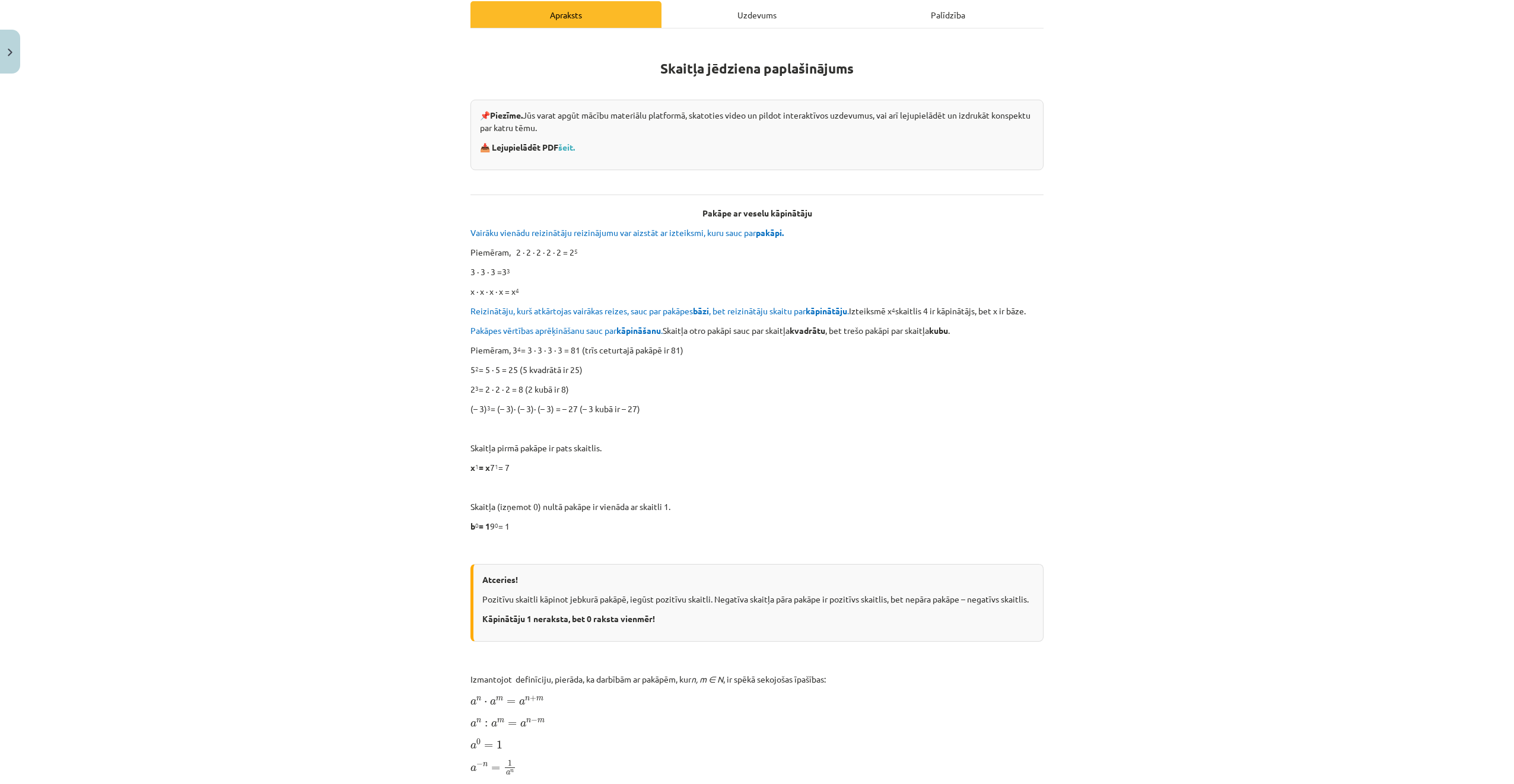
scroll to position [178, 0]
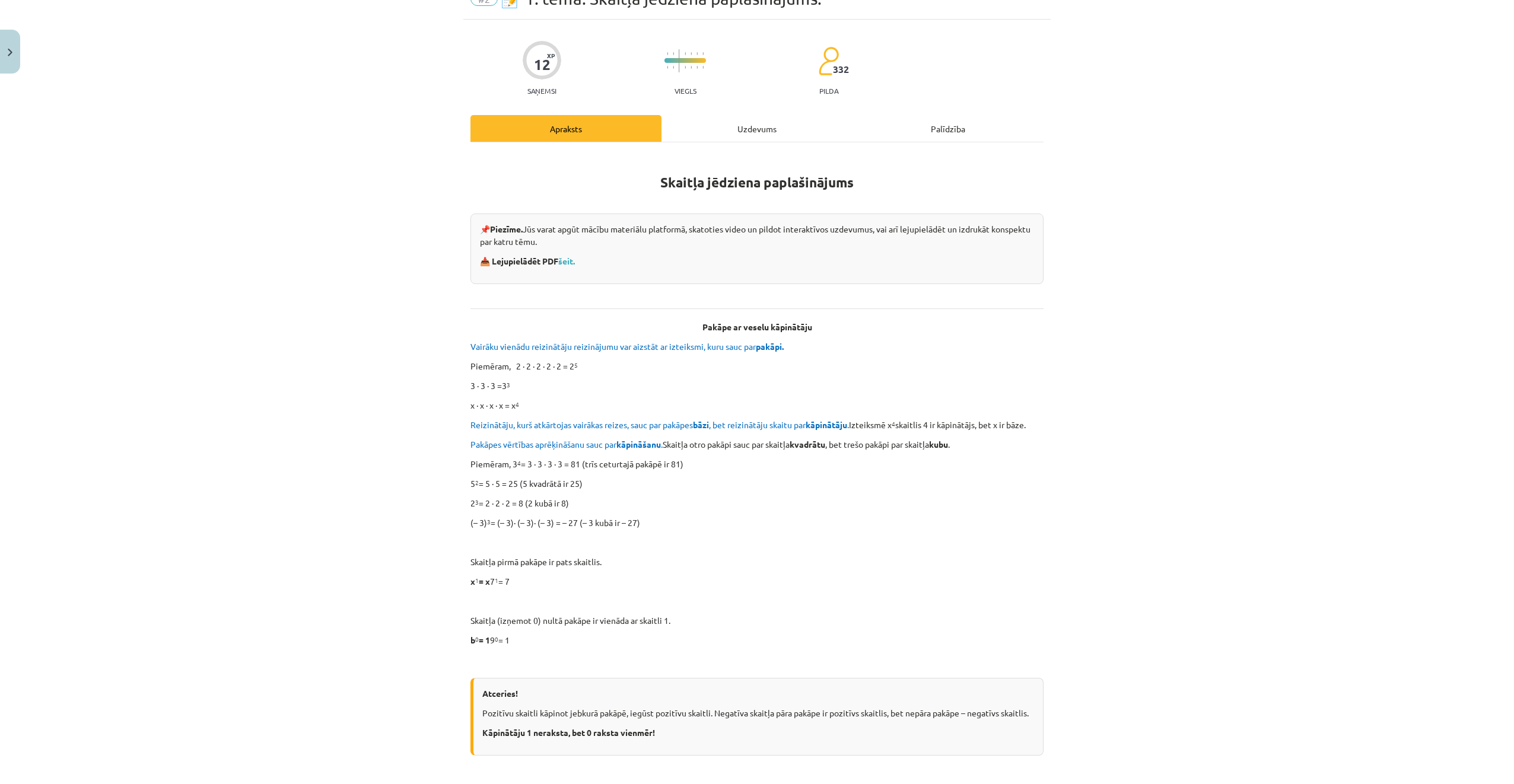
click at [712, 134] on div "Uzdevums" at bounding box center [756, 129] width 191 height 27
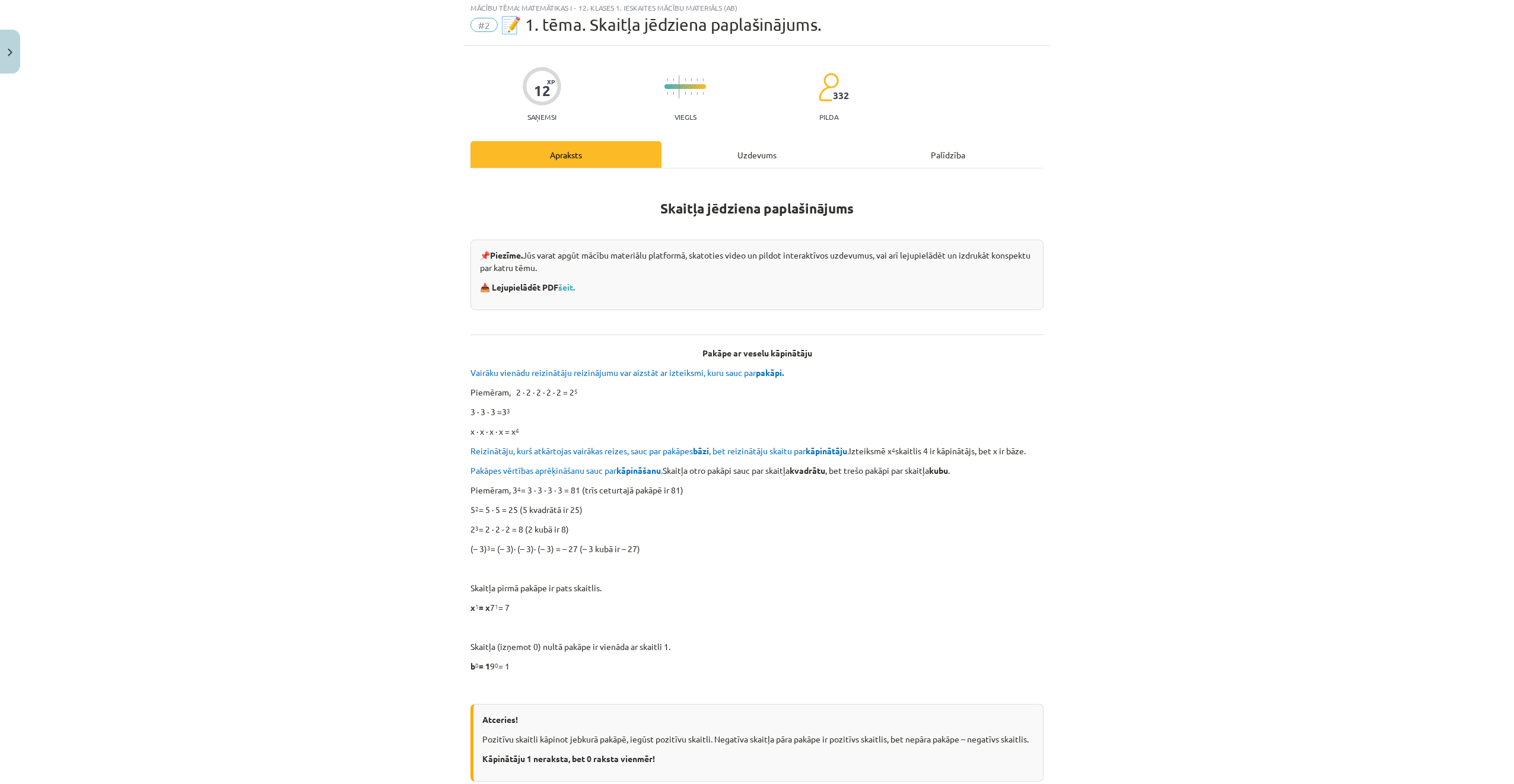
scroll to position [30, 0]
